Goal: Task Accomplishment & Management: Complete application form

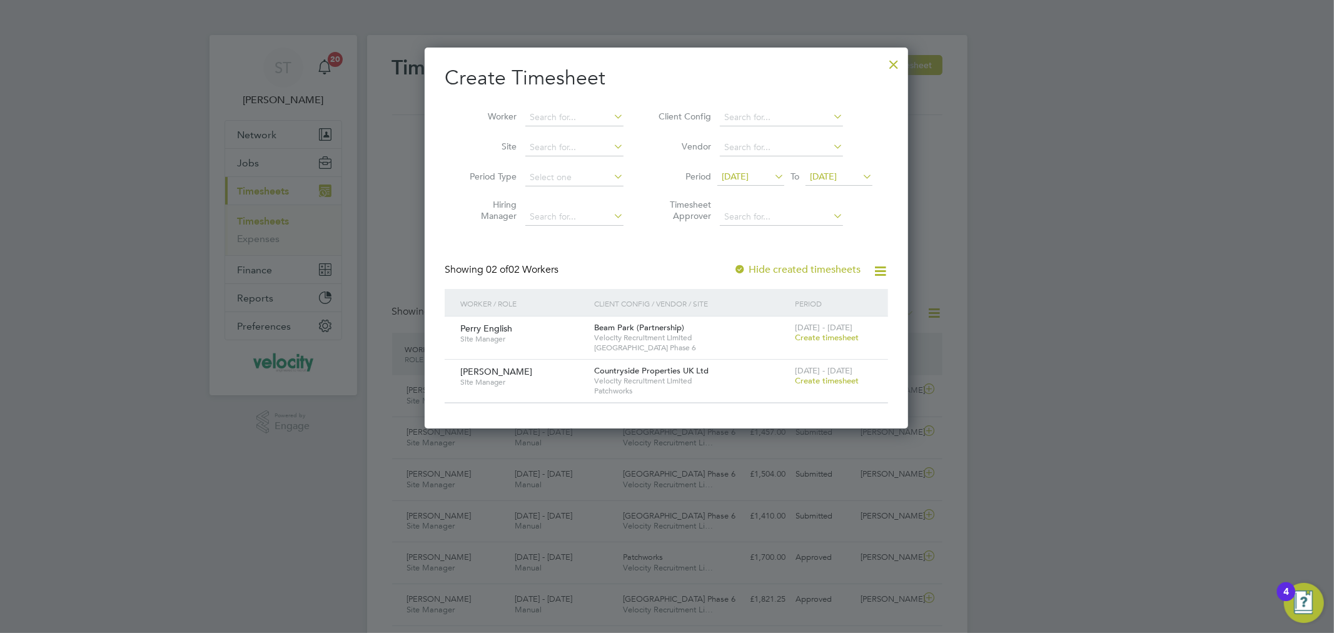
click at [889, 64] on div at bounding box center [893, 61] width 23 height 23
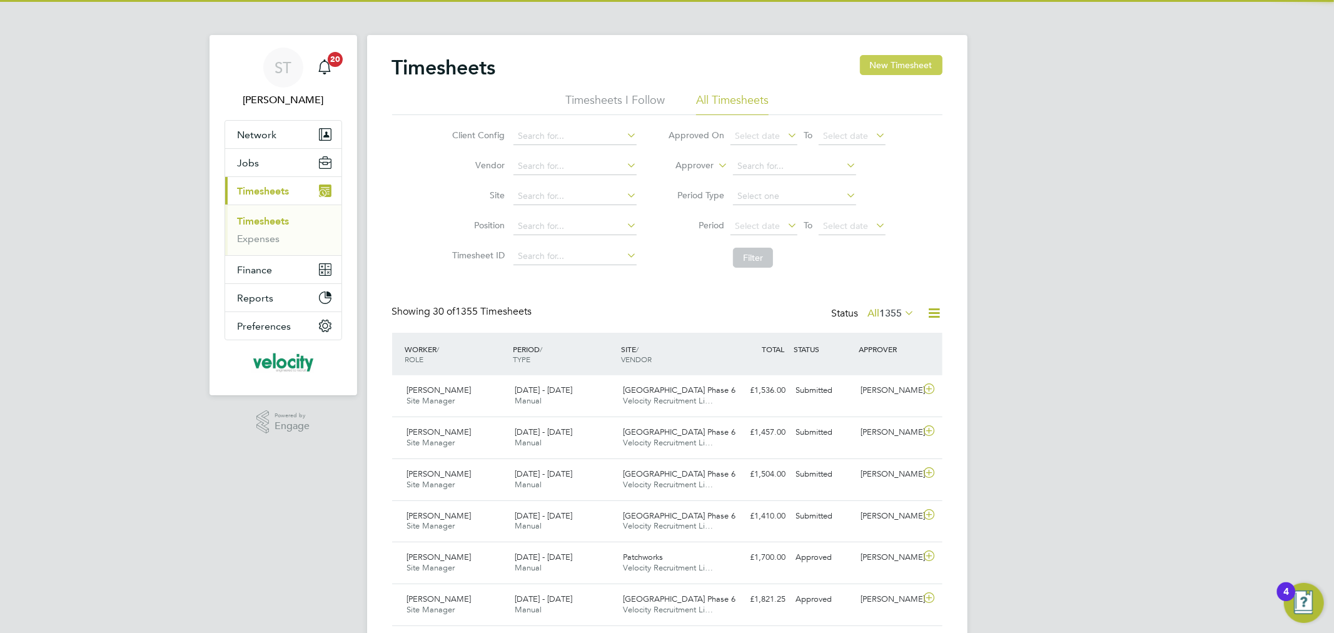
click at [907, 61] on button "New Timesheet" at bounding box center [901, 65] width 83 height 20
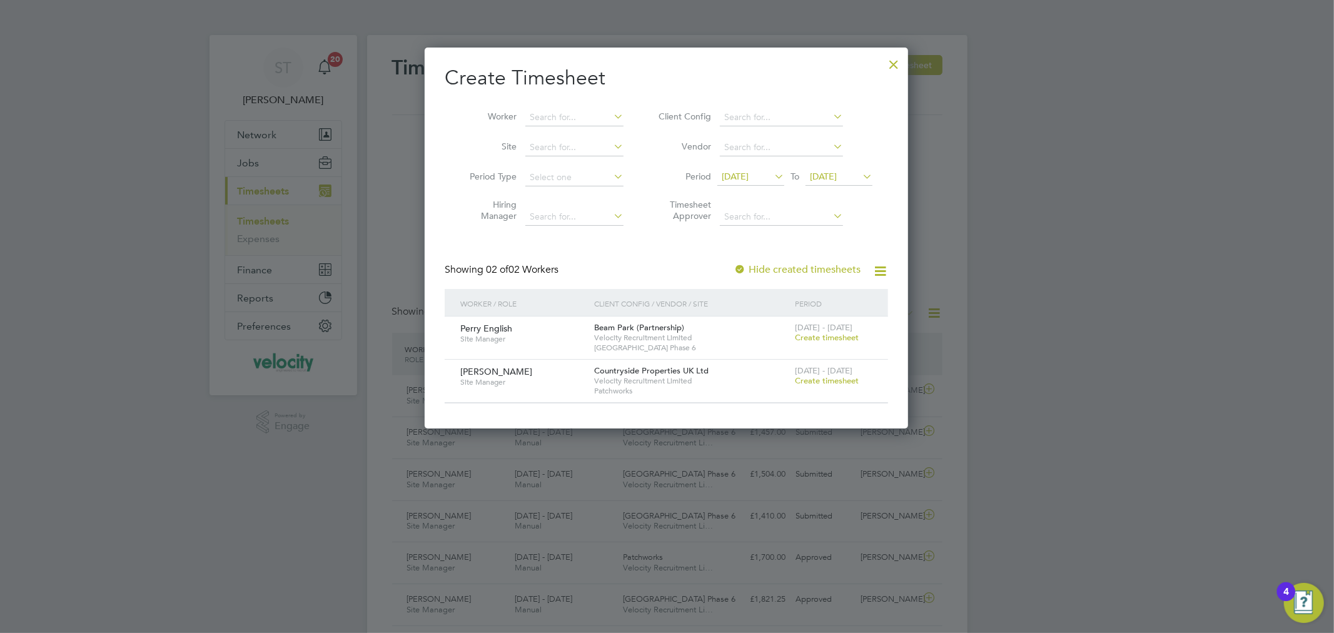
click at [860, 176] on icon at bounding box center [860, 177] width 0 height 18
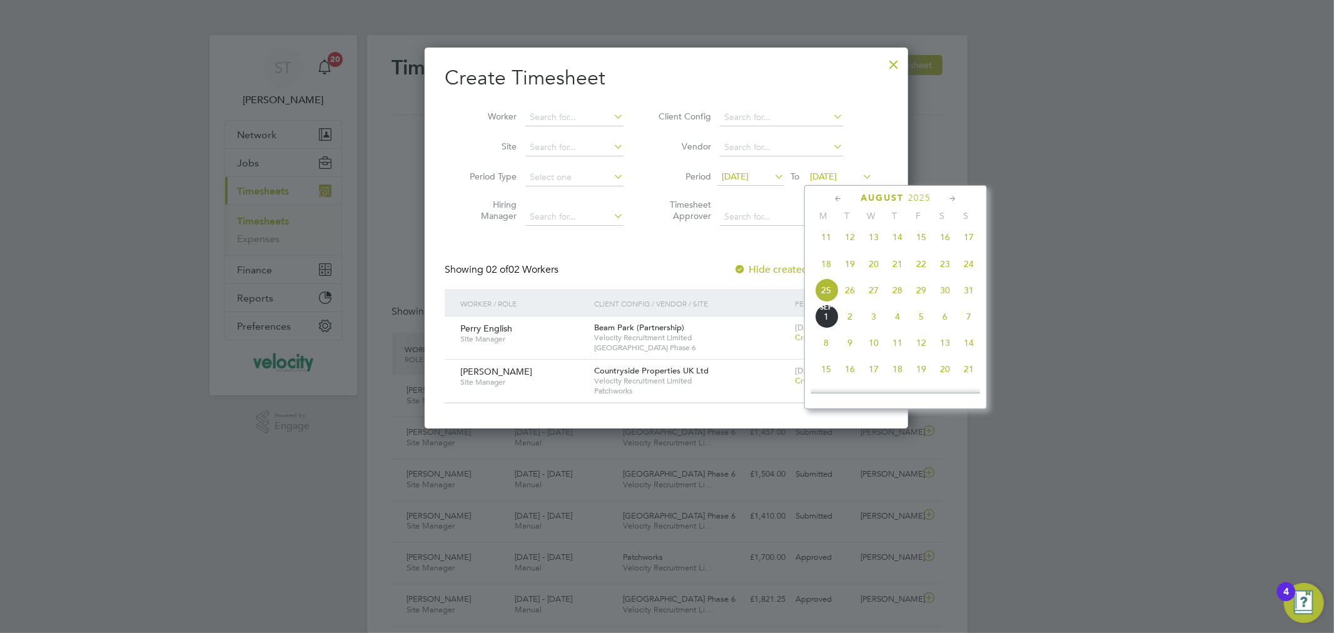
click at [974, 294] on span "31" at bounding box center [969, 290] width 24 height 24
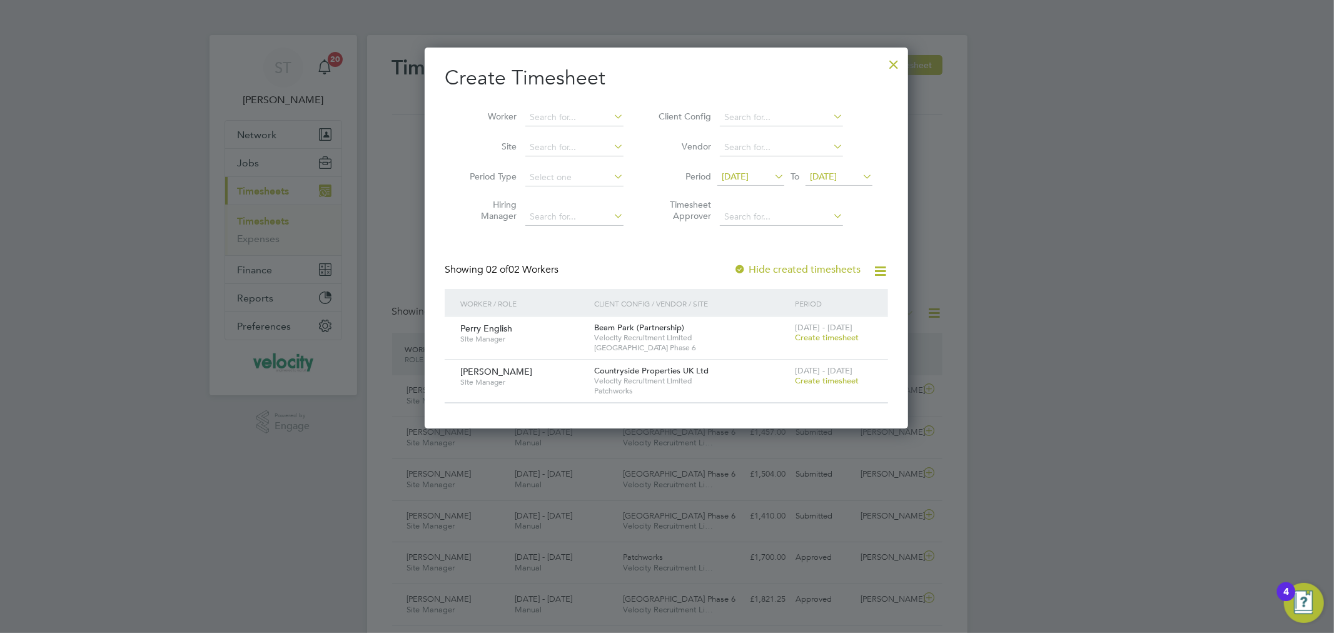
click at [896, 63] on div at bounding box center [893, 61] width 23 height 23
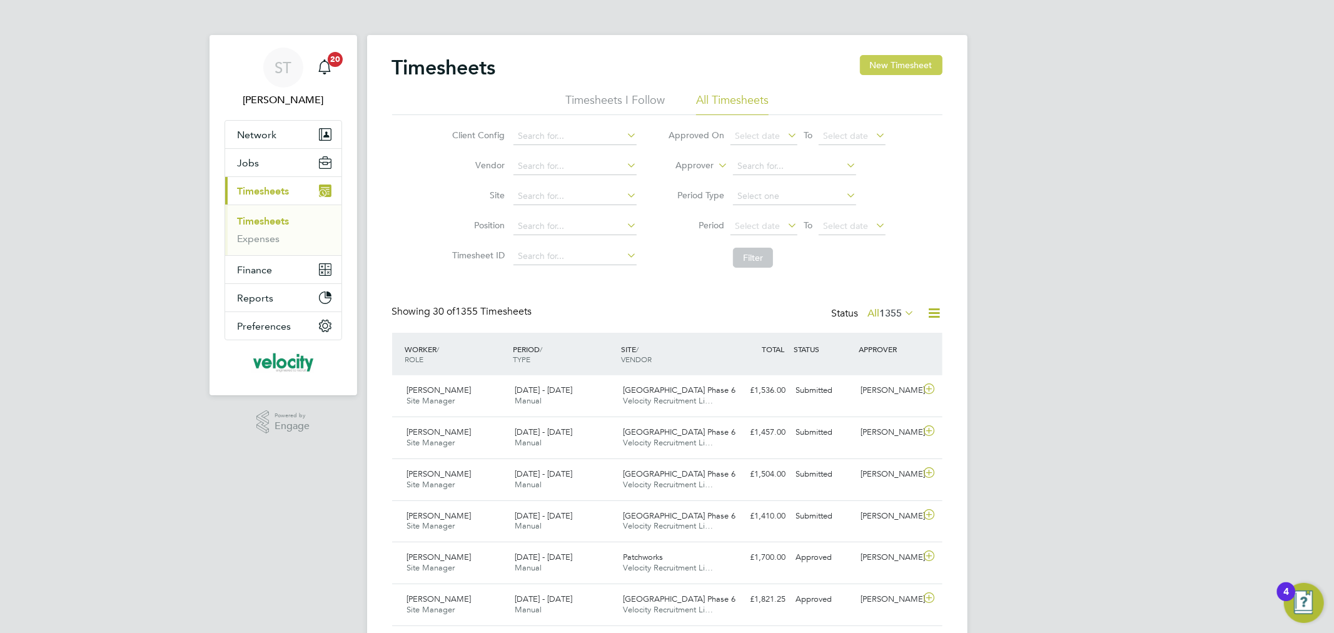
click at [926, 66] on button "New Timesheet" at bounding box center [901, 65] width 83 height 20
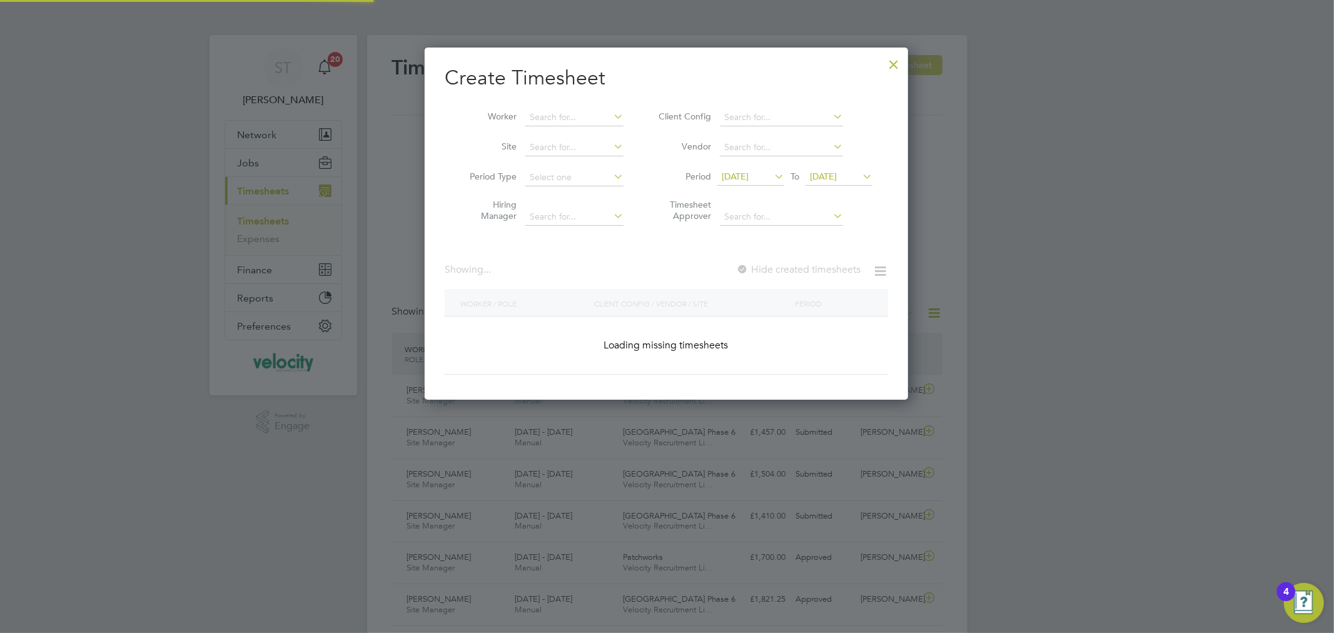
scroll to position [381, 484]
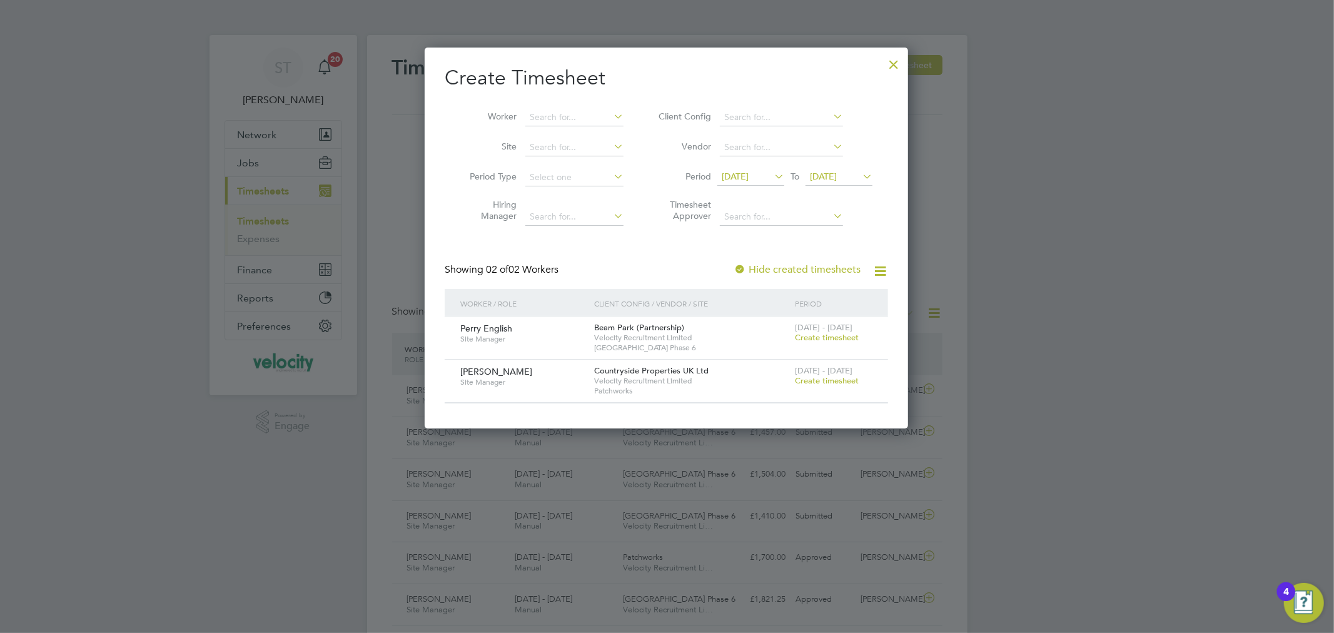
click at [827, 339] on span "Create timesheet" at bounding box center [827, 337] width 64 height 11
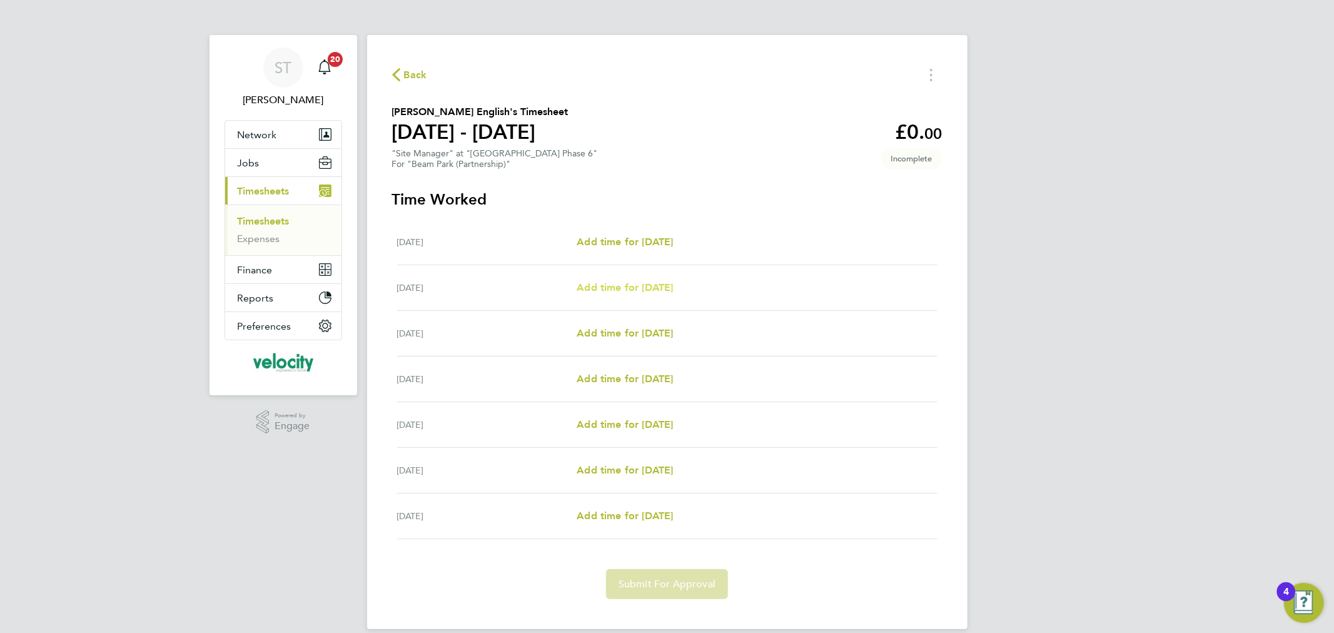
click at [639, 291] on span "Add time for [DATE]" at bounding box center [624, 287] width 96 height 12
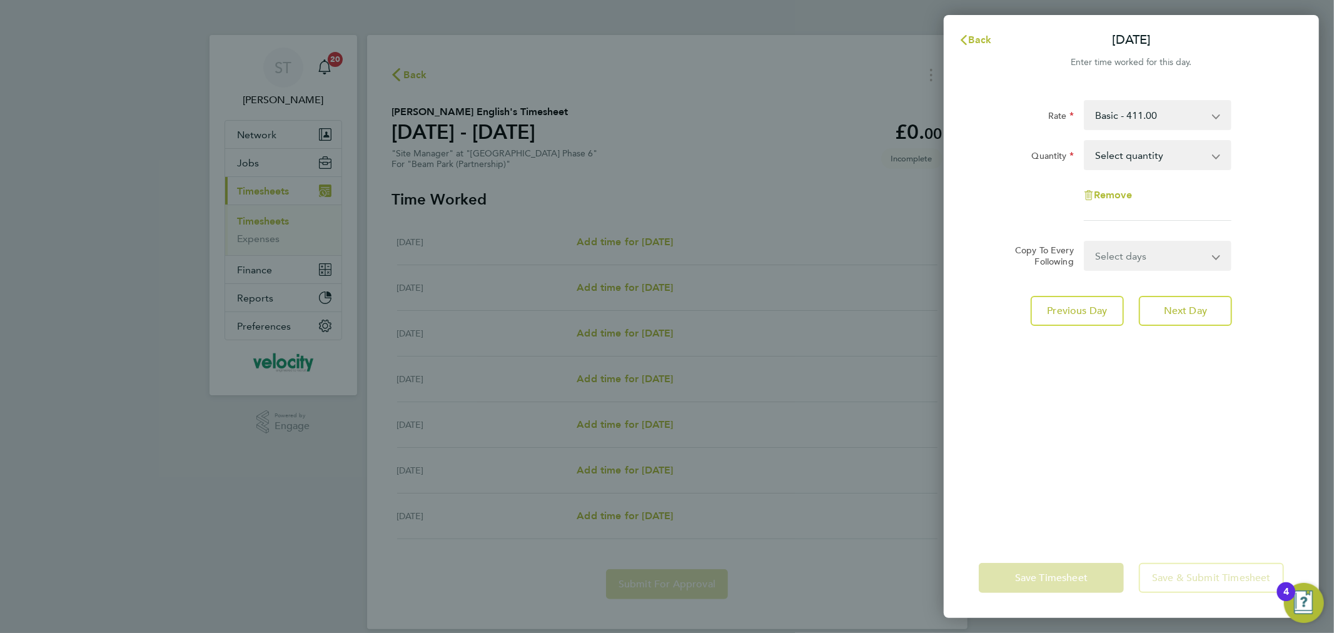
click at [1172, 154] on select "Select quantity 0.5 1" at bounding box center [1150, 155] width 130 height 28
select select "1"
click at [1085, 141] on select "Select quantity 0.5 1" at bounding box center [1150, 155] width 130 height 28
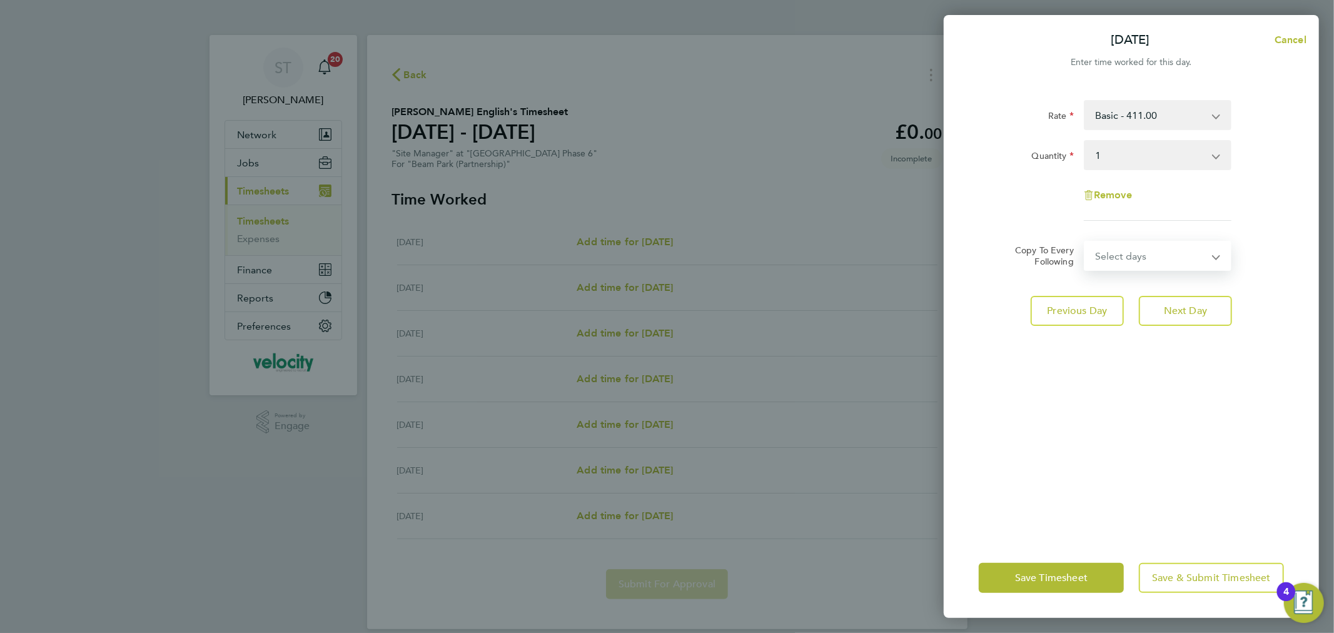
click at [1155, 257] on select "Select days Day Weekday (Mon-Fri) Weekend (Sat-Sun) [DATE] [DATE] [DATE] [DATE]…" at bounding box center [1150, 256] width 131 height 28
select select "DAY"
click at [1085, 242] on select "Select days Day Weekday (Mon-Fri) Weekend (Sat-Sun) [DATE] [DATE] [DATE] [DATE]…" at bounding box center [1150, 256] width 131 height 28
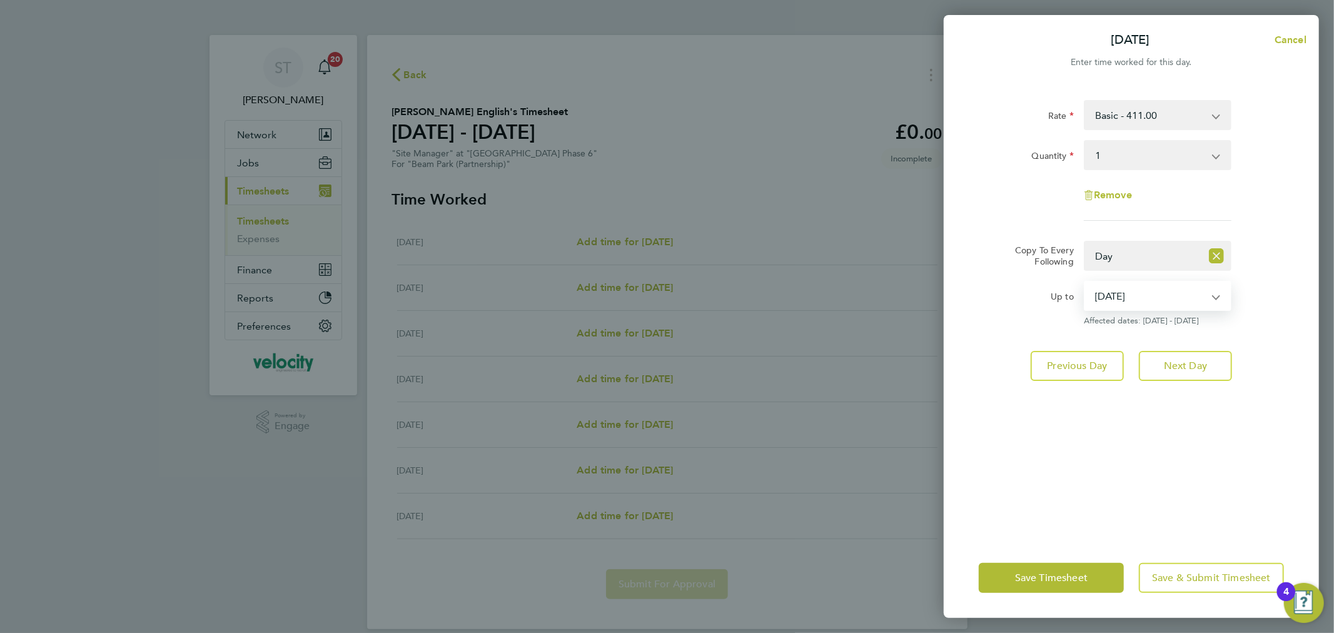
click at [1139, 300] on select "[DATE] [DATE] [DATE] [DATE] [DATE]" at bounding box center [1150, 296] width 130 height 28
select select "[DATE]"
click at [1085, 282] on select "[DATE] [DATE] [DATE] [DATE] [DATE]" at bounding box center [1150, 296] width 130 height 28
click at [1035, 580] on span "Save Timesheet" at bounding box center [1051, 577] width 73 height 13
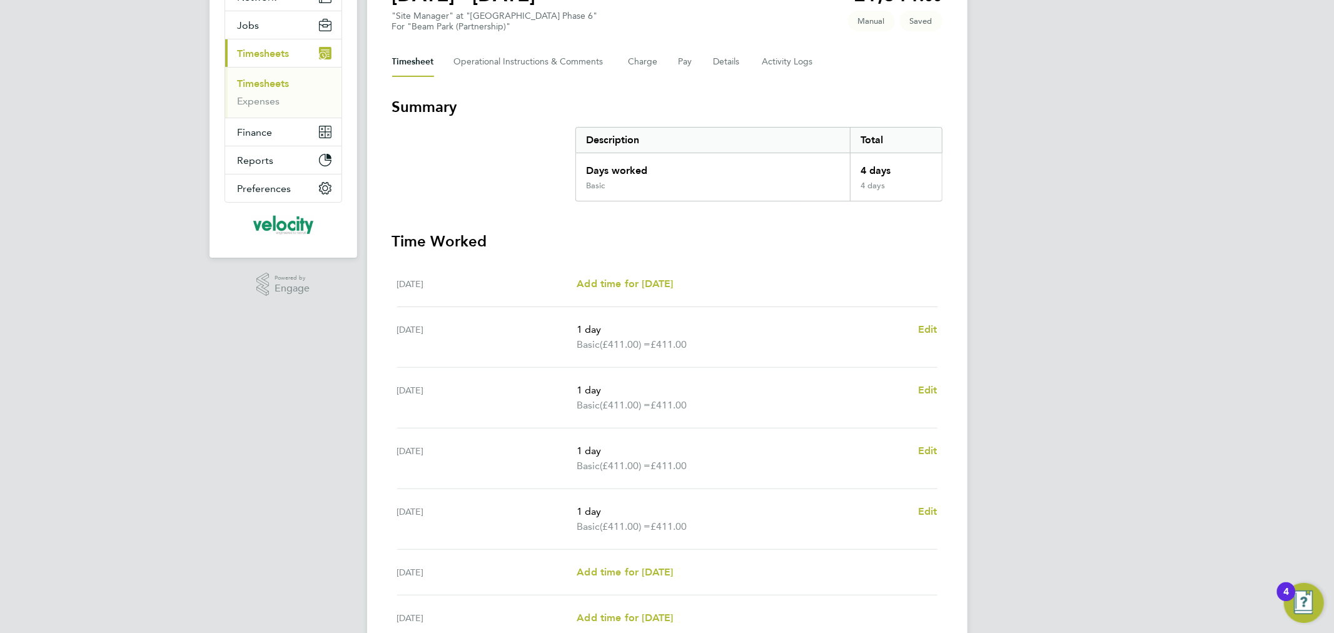
scroll to position [254, 0]
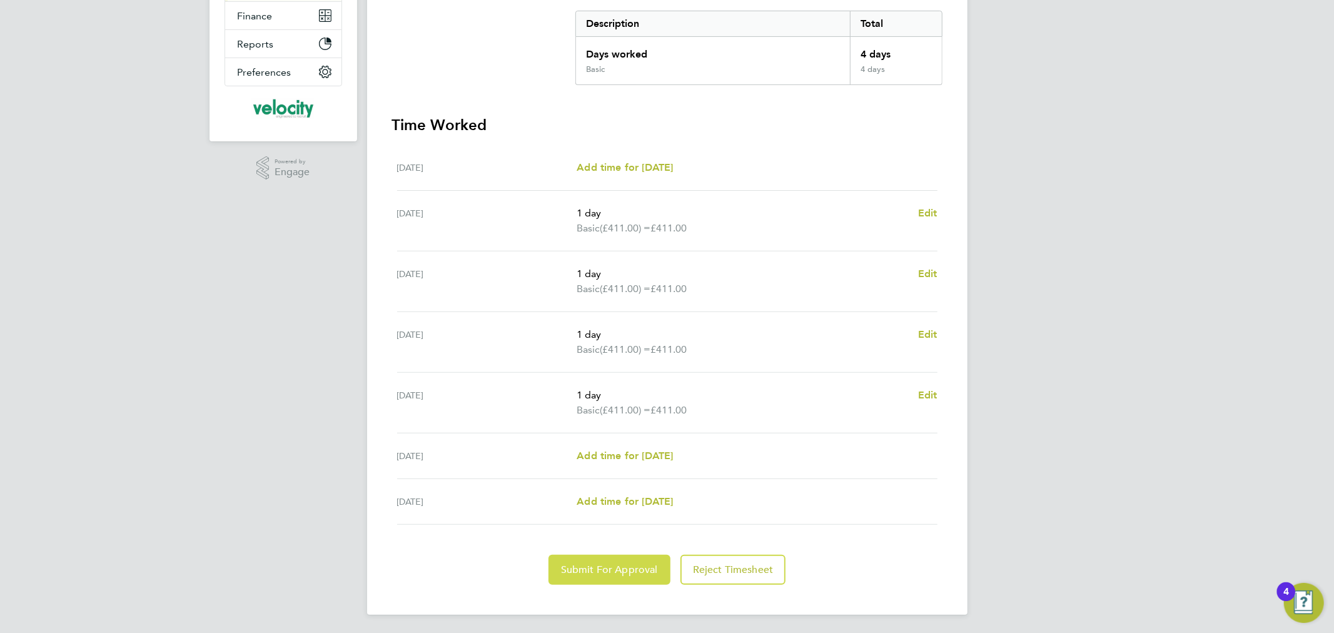
click at [627, 568] on span "Submit For Approval" at bounding box center [609, 569] width 97 height 13
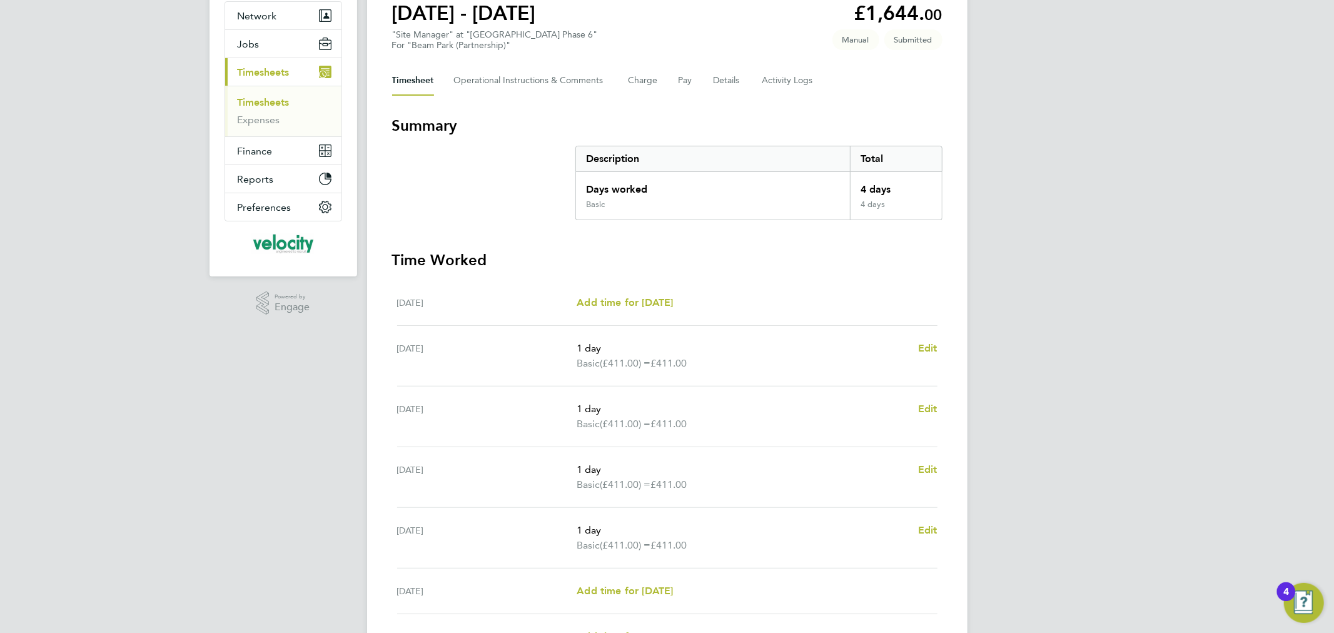
scroll to position [0, 0]
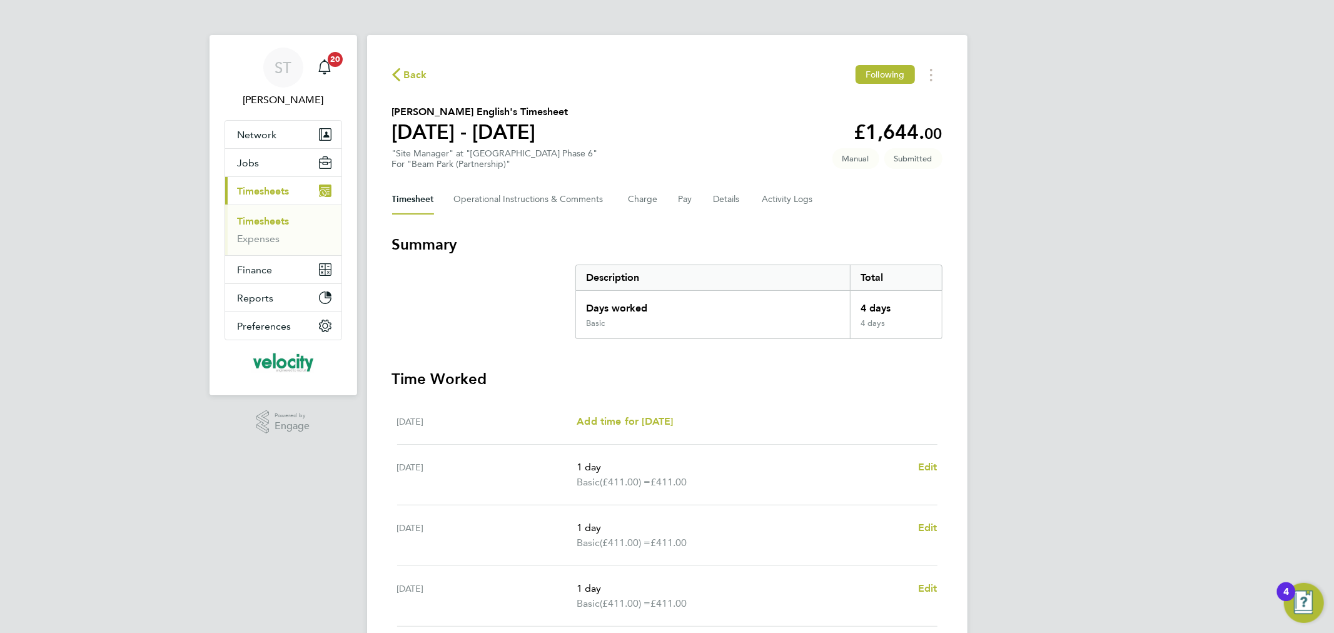
click at [404, 73] on span "Back" at bounding box center [415, 75] width 23 height 15
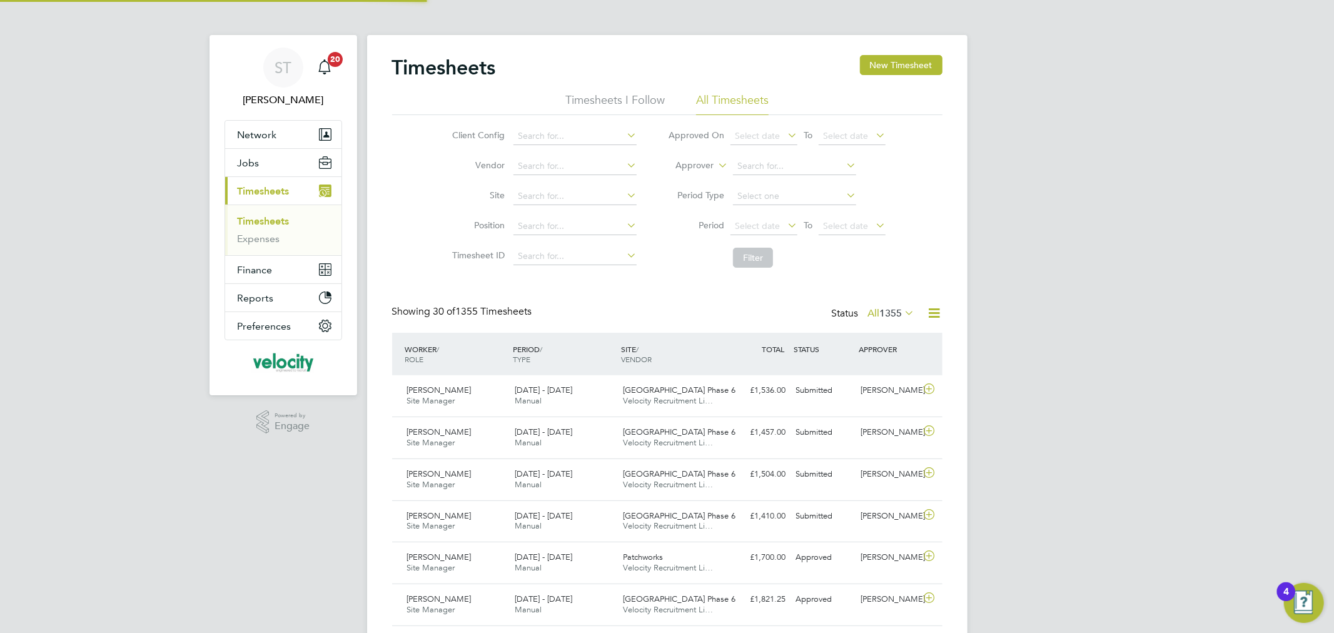
scroll to position [31, 109]
click at [890, 65] on button "New Timesheet" at bounding box center [901, 65] width 83 height 20
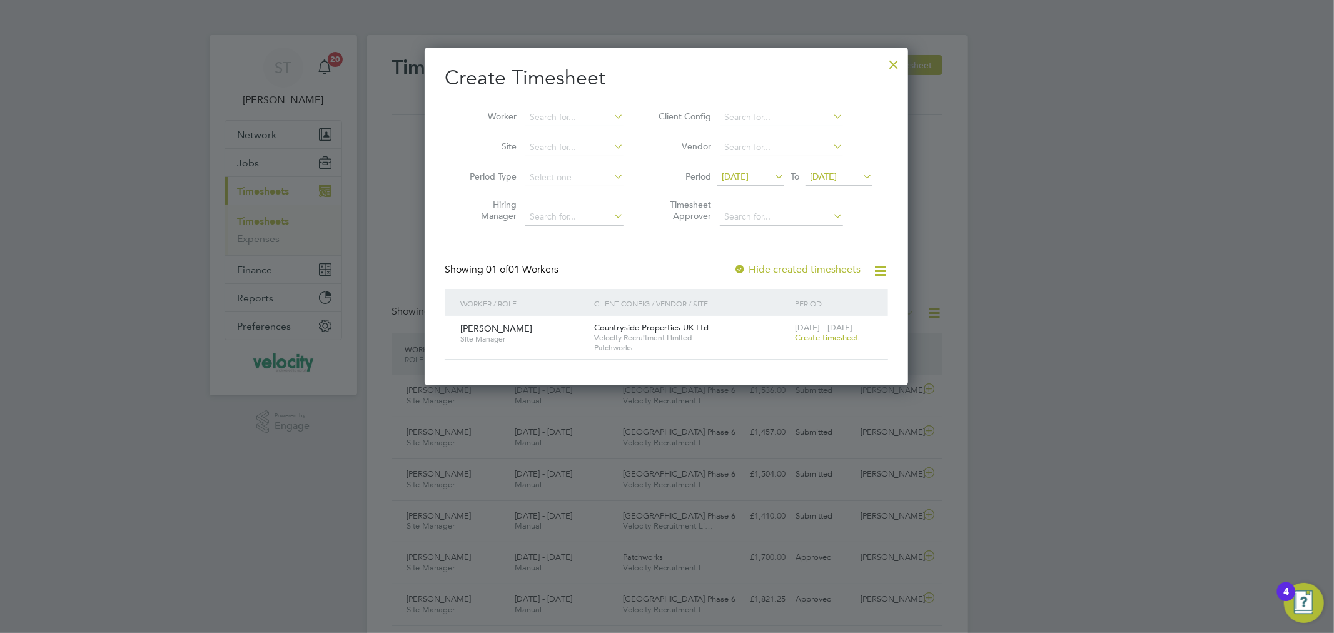
click at [895, 64] on div at bounding box center [893, 61] width 23 height 23
